Goal: Find specific page/section: Find specific page/section

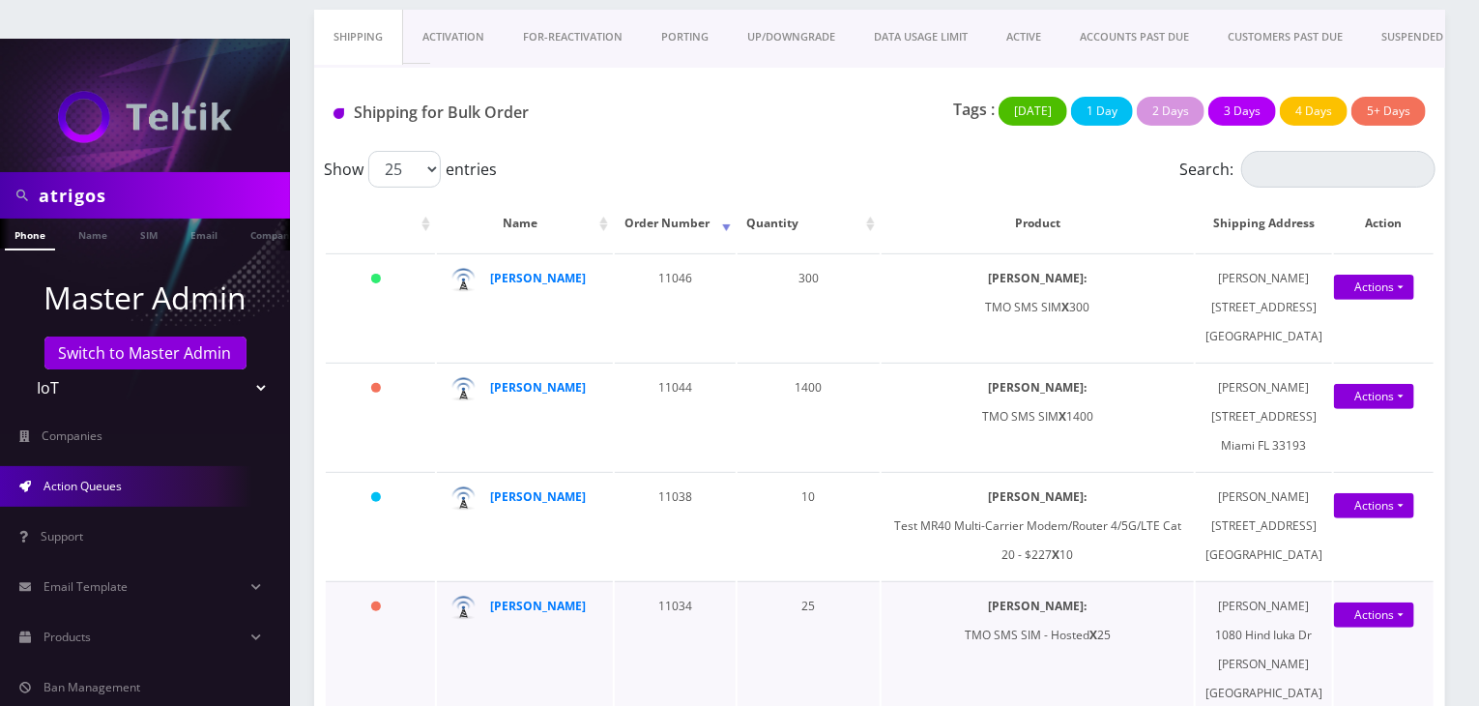
scroll to position [97, 0]
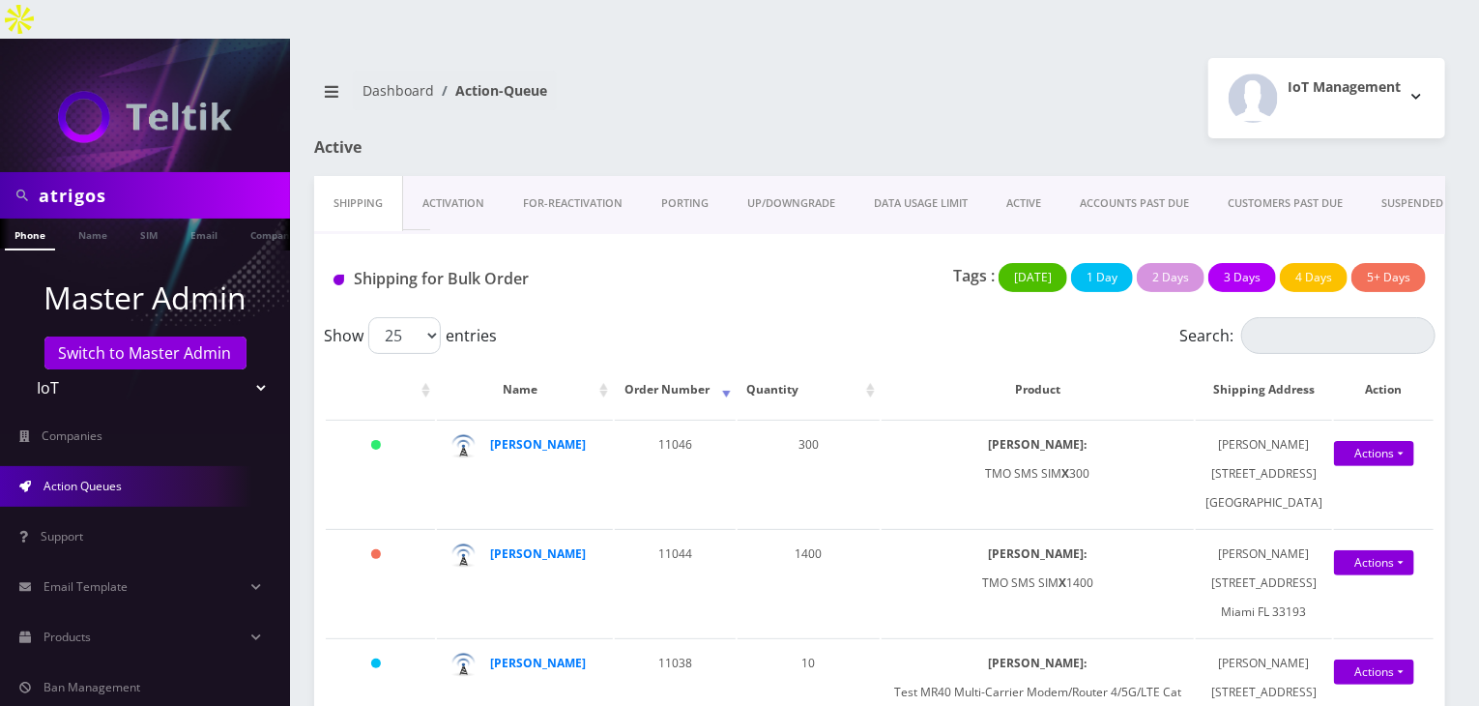
drag, startPoint x: 127, startPoint y: 165, endPoint x: 0, endPoint y: 161, distance: 126.7
click at [0, 172] on div "atrigos" at bounding box center [145, 195] width 290 height 46
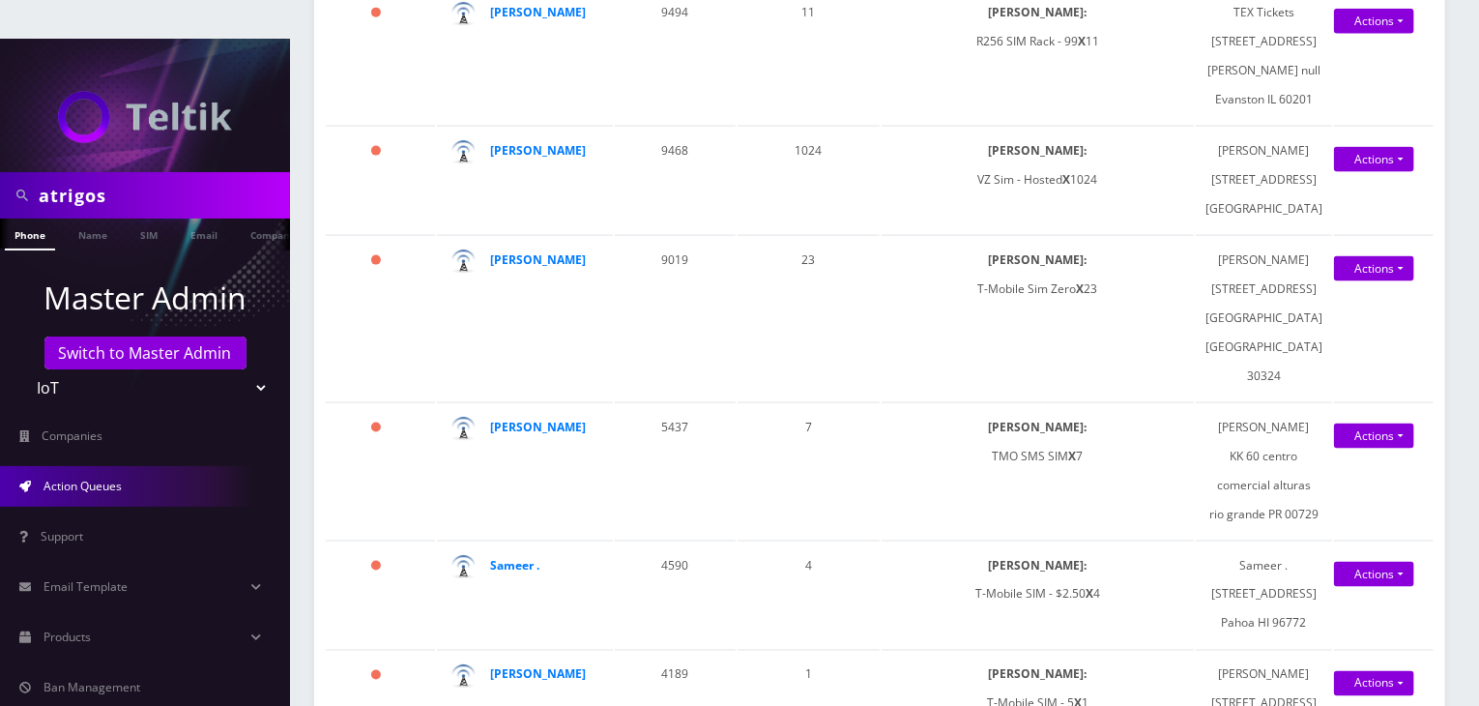
scroll to position [1257, 0]
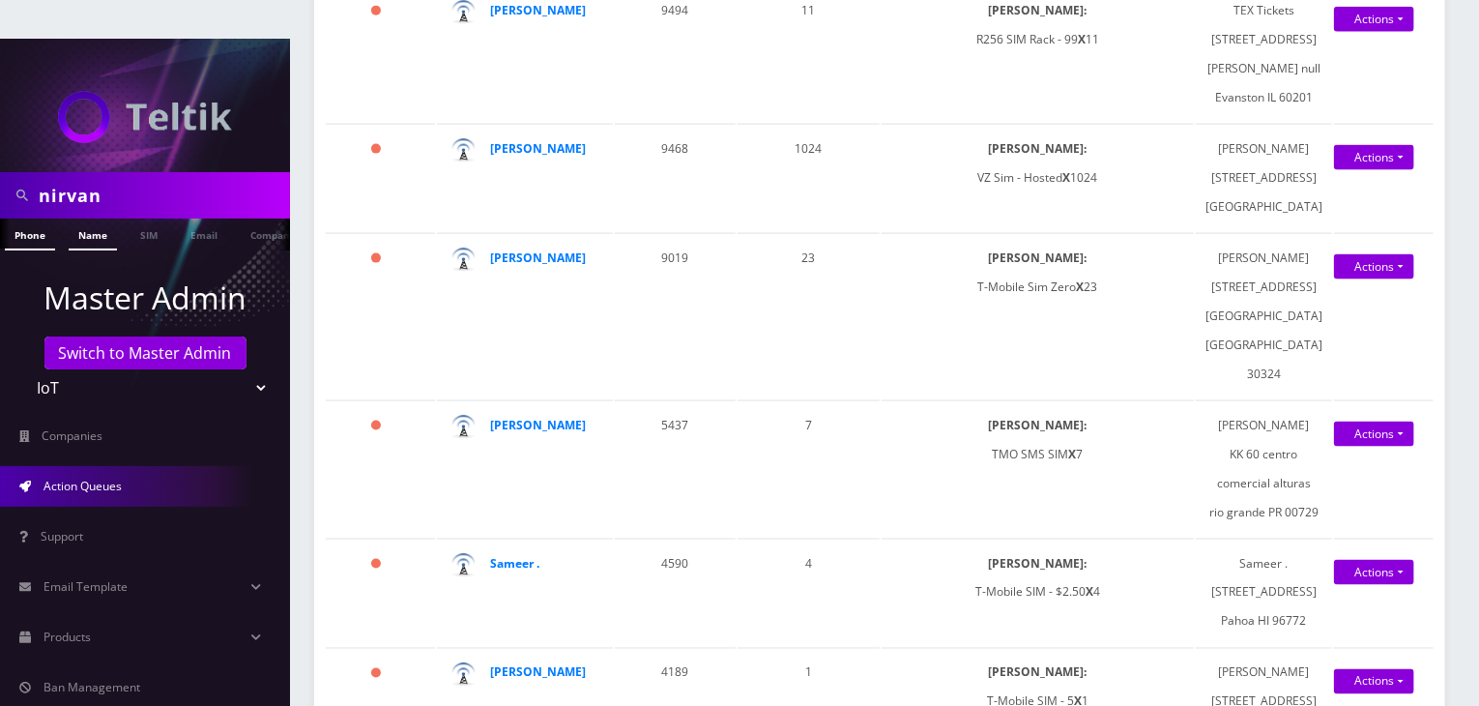
type input "nirvan"
click at [90, 218] on link "Name" at bounding box center [93, 234] width 48 height 32
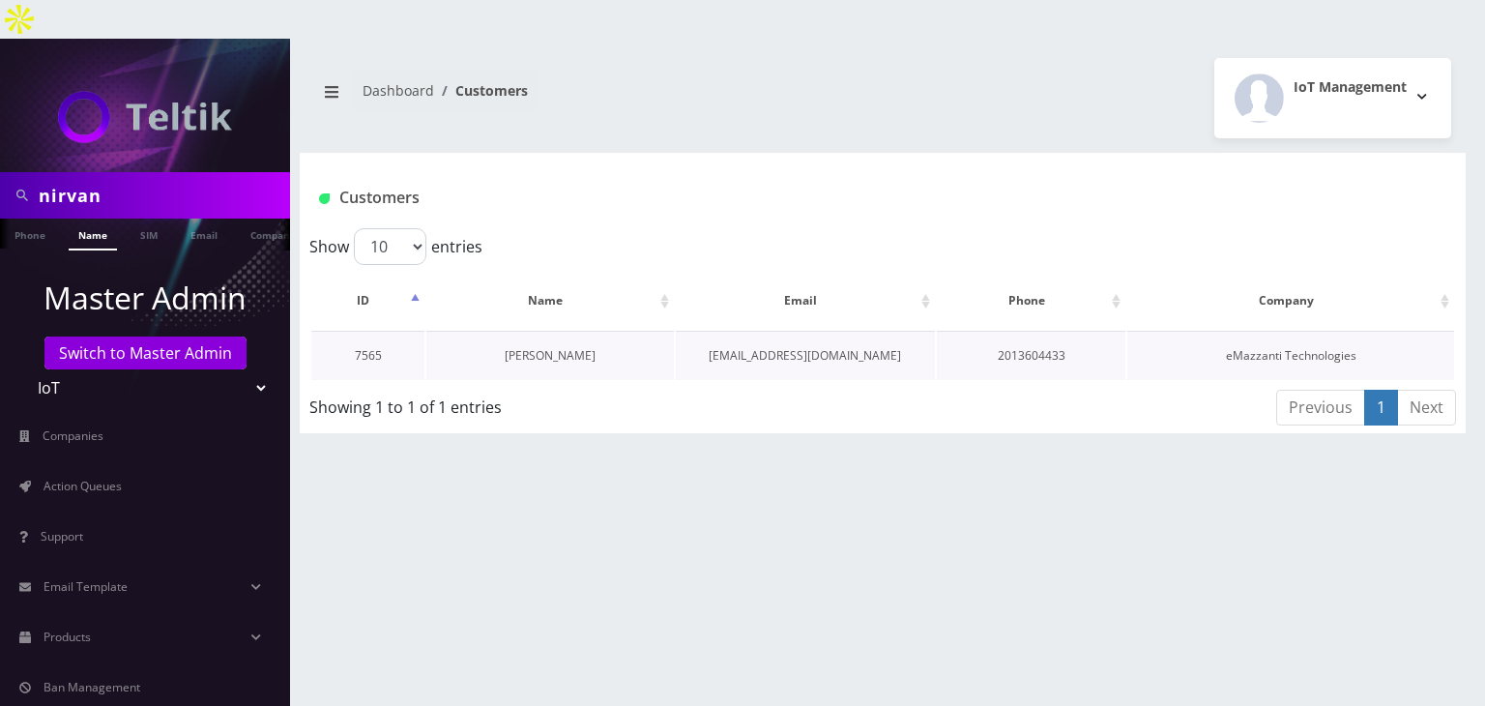
click at [569, 347] on link "Nirvan Ramoutar" at bounding box center [550, 355] width 91 height 16
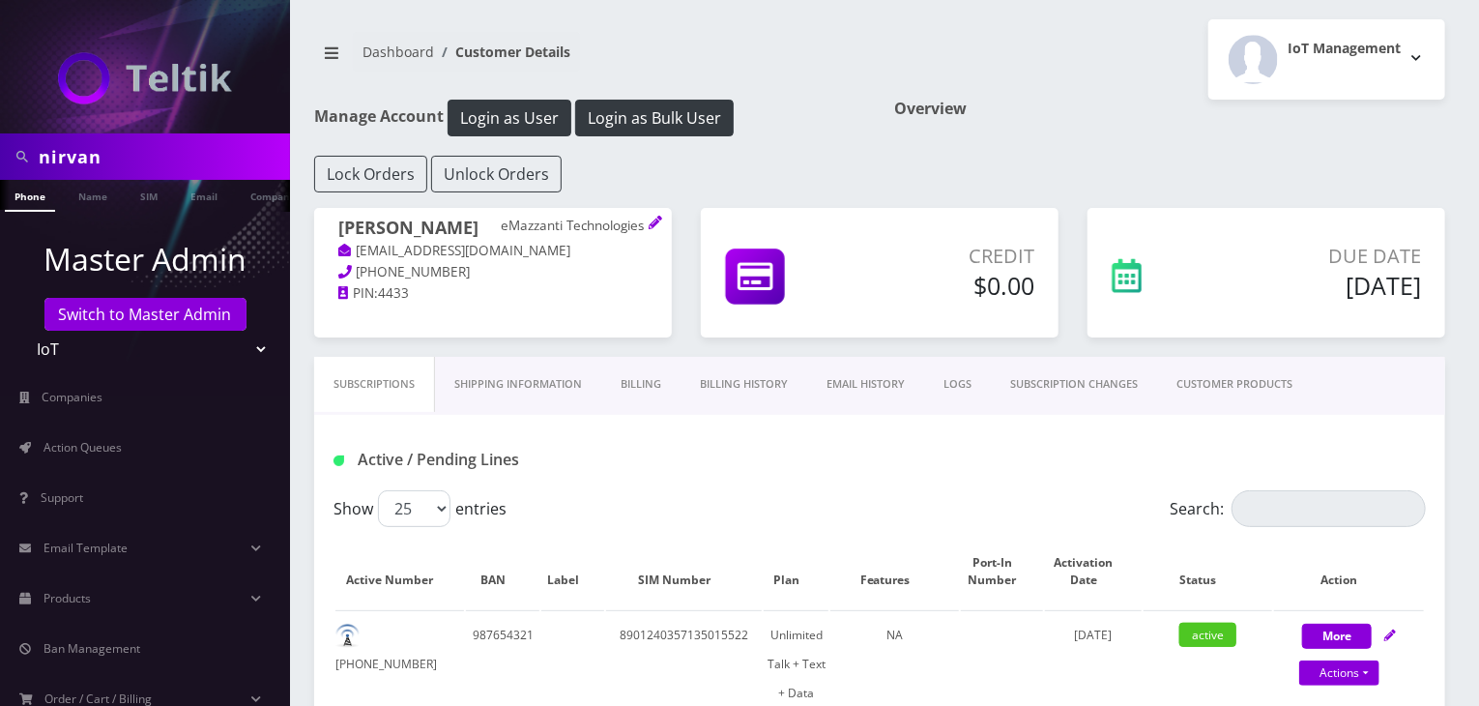
click at [1229, 386] on link "CUSTOMER PRODUCTS" at bounding box center [1234, 384] width 155 height 55
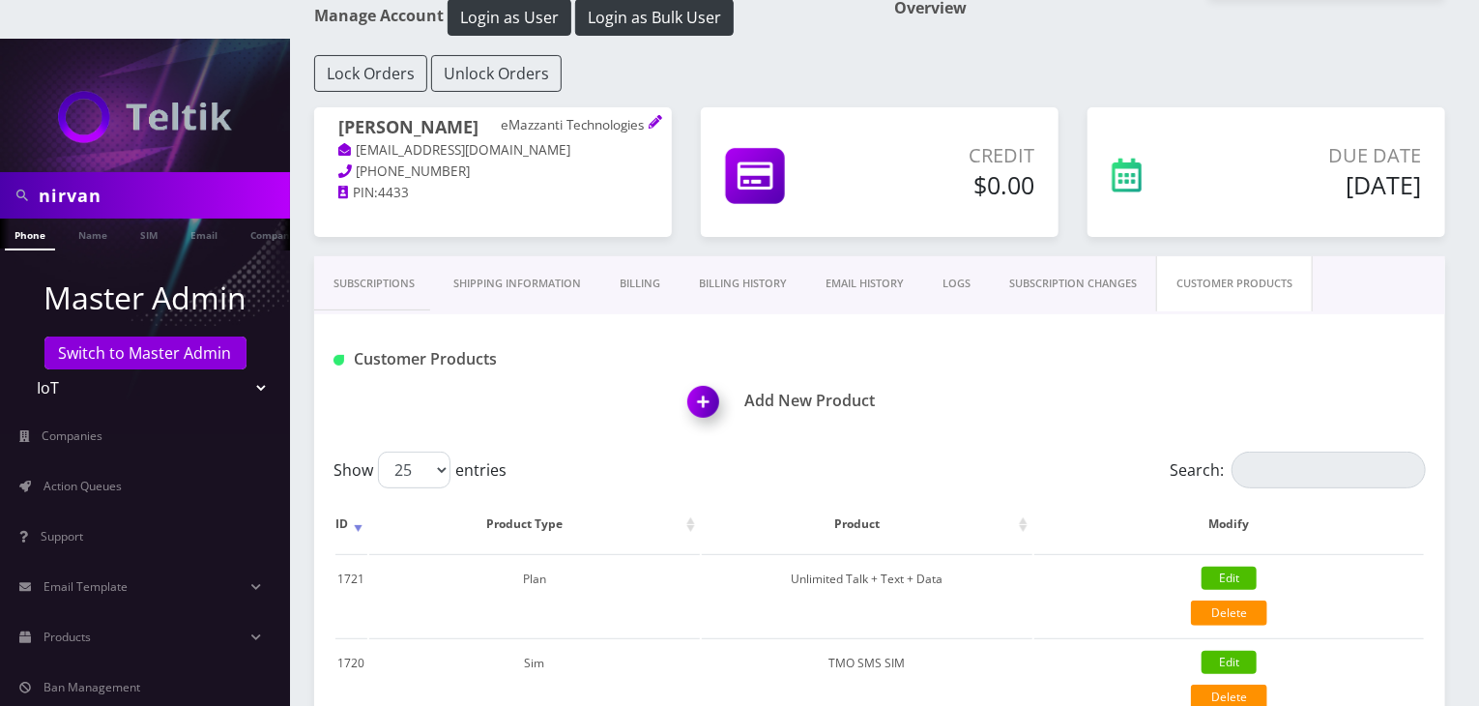
scroll to position [290, 0]
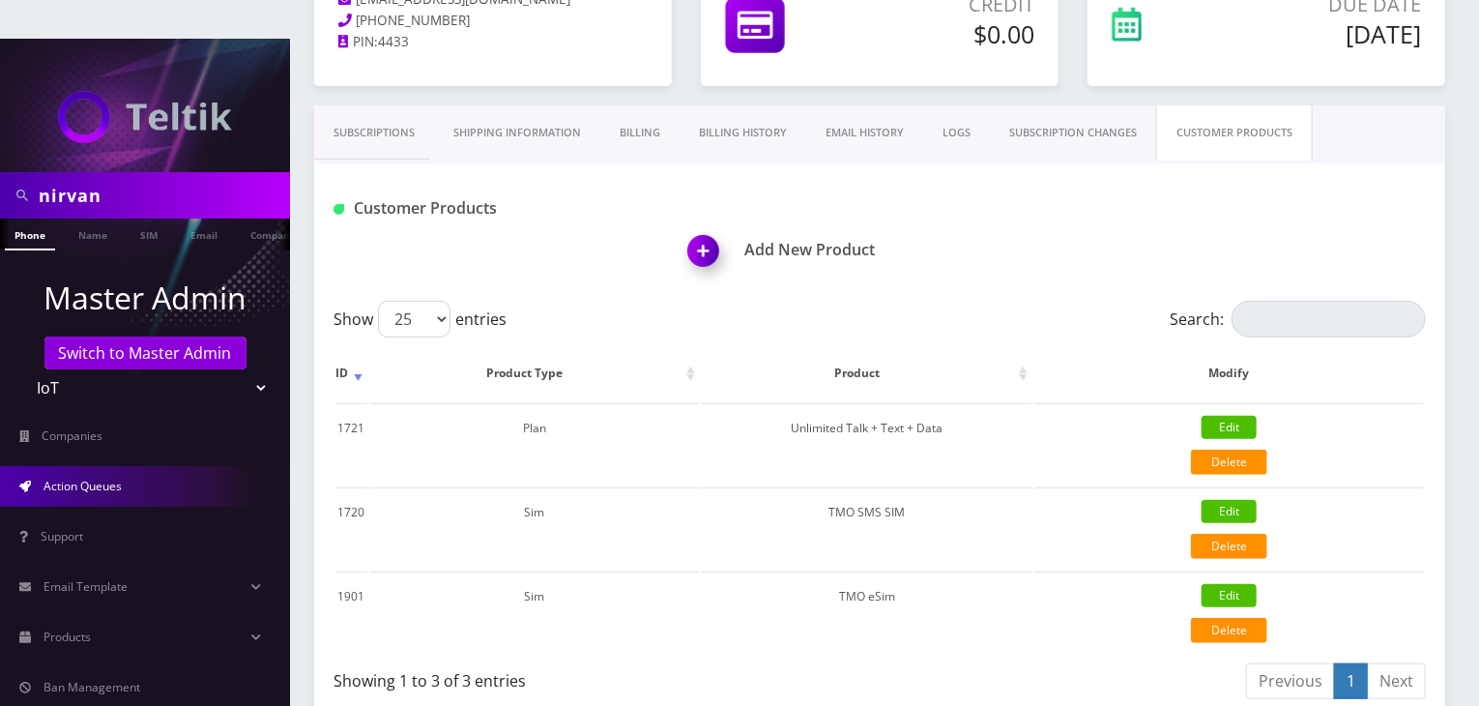
click at [152, 466] on link "Action Queues" at bounding box center [145, 486] width 290 height 41
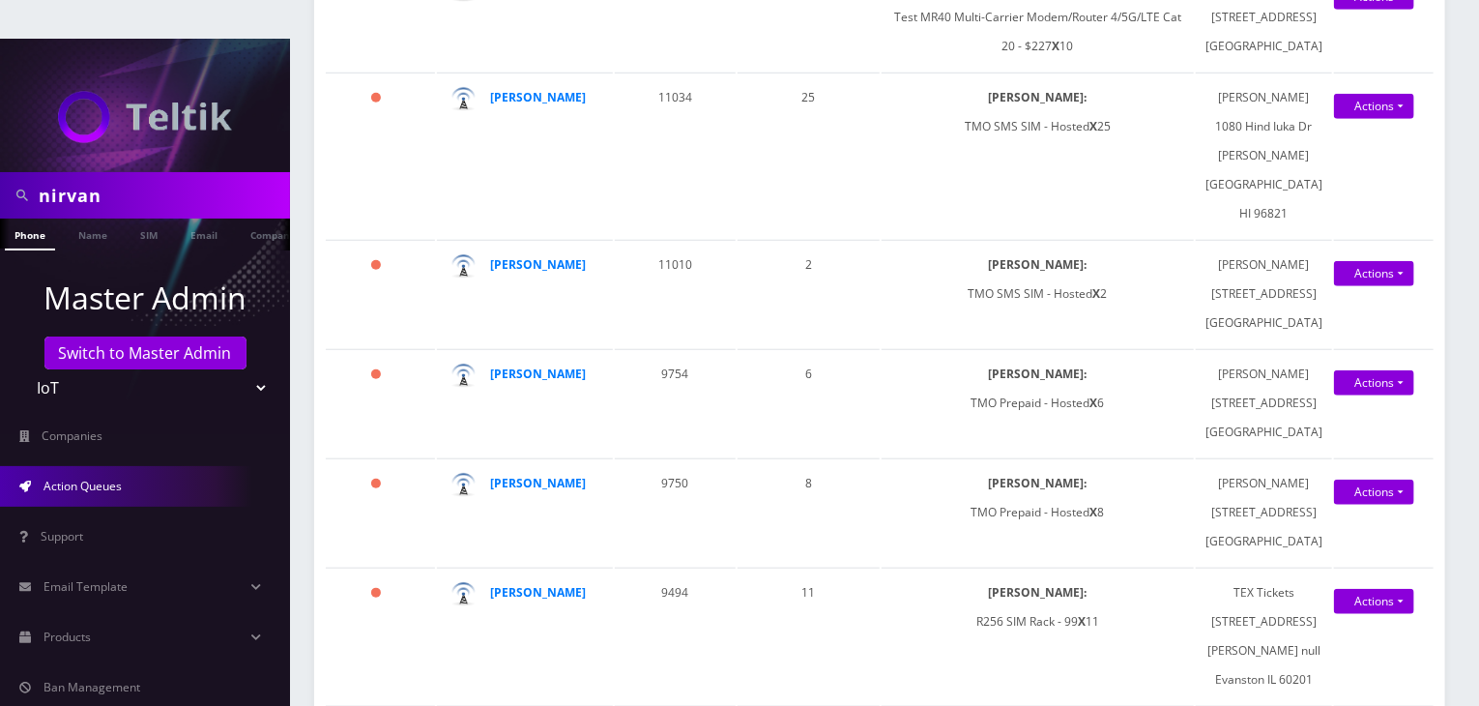
scroll to position [677, 0]
